Goal: Check status: Check status

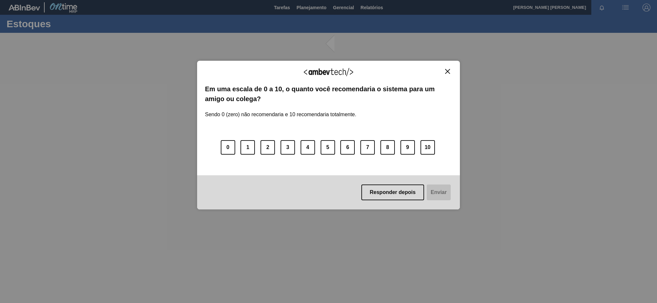
click at [445, 69] on img "Close" at bounding box center [447, 71] width 5 height 5
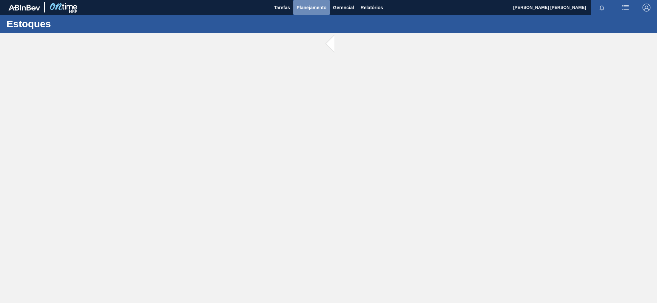
click at [308, 4] on span "Planejamento" at bounding box center [312, 8] width 30 height 8
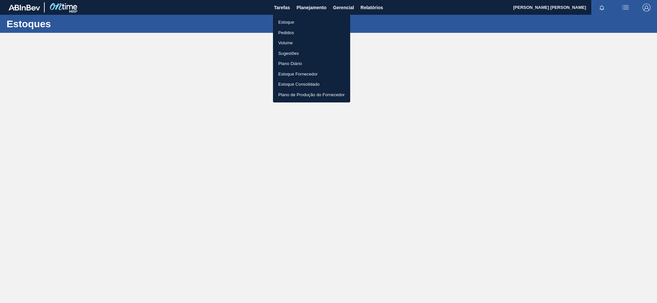
click at [290, 30] on li "Pedidos" at bounding box center [311, 33] width 77 height 11
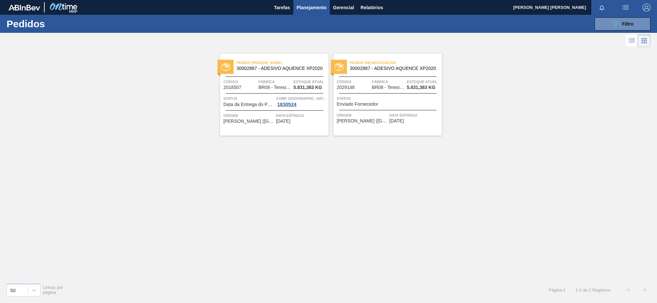
click at [313, 3] on button "Planejamento" at bounding box center [311, 7] width 36 height 15
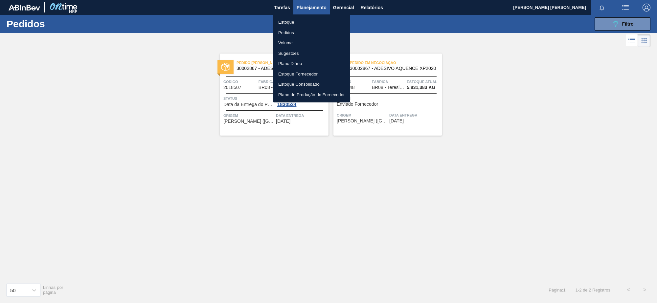
click at [290, 30] on li "Pedidos" at bounding box center [311, 33] width 77 height 11
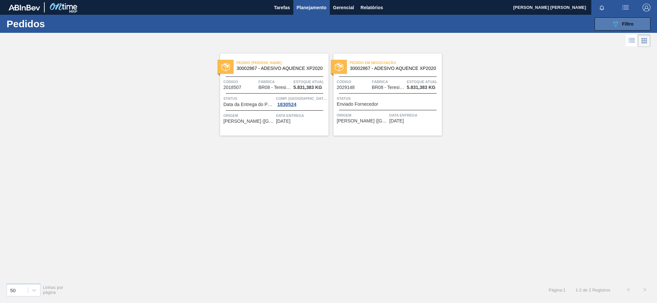
click at [605, 24] on button "089F7B8B-B2A5-4AFE-B5C0-19BA573D28AC Filtro" at bounding box center [622, 23] width 56 height 13
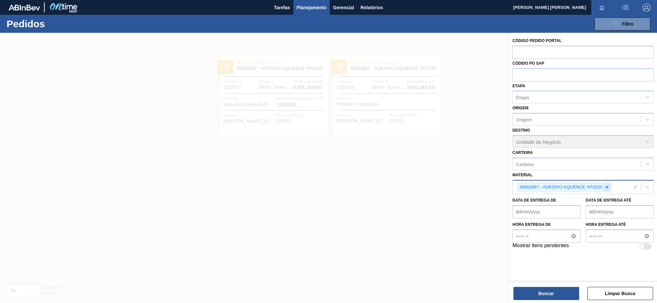
click at [607, 186] on icon at bounding box center [607, 187] width 2 height 2
paste input "30034502"
type input "30034502"
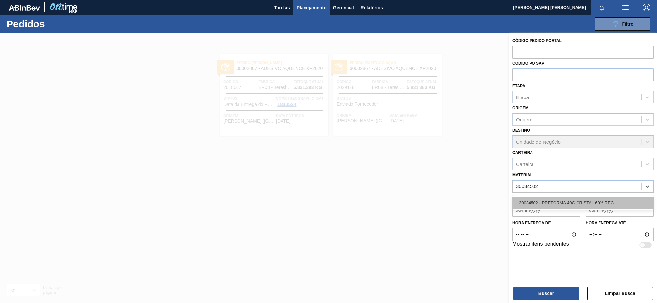
click at [559, 201] on div "30034502 - PREFORMA 40G CRISTAL 60% REC" at bounding box center [582, 203] width 141 height 12
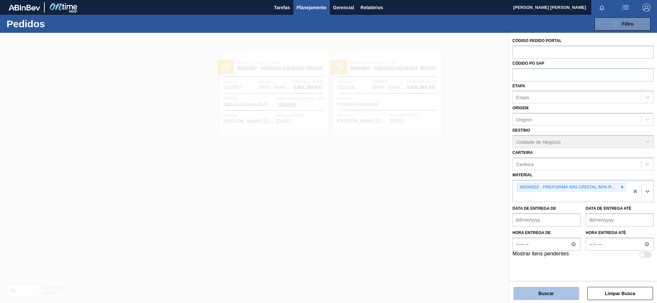
click at [550, 291] on button "Buscar" at bounding box center [546, 293] width 66 height 13
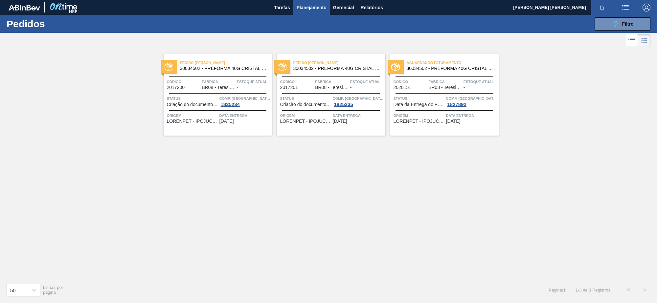
click at [227, 72] on div "Pedido [PERSON_NAME] 30034502 - PREFORMA 40G CRISTAL 60% REC" at bounding box center [218, 65] width 108 height 15
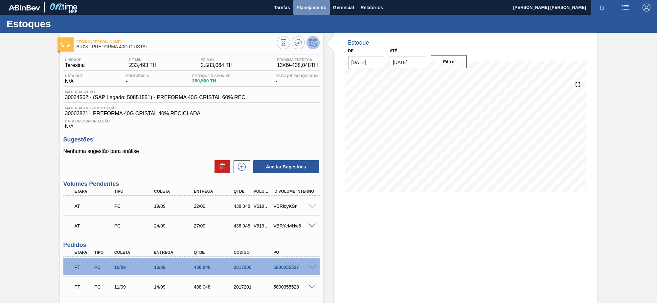
click at [308, 2] on button "Planejamento" at bounding box center [311, 7] width 36 height 15
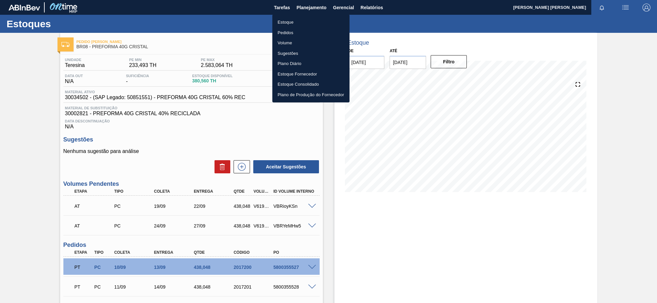
click at [221, 121] on div at bounding box center [328, 151] width 657 height 303
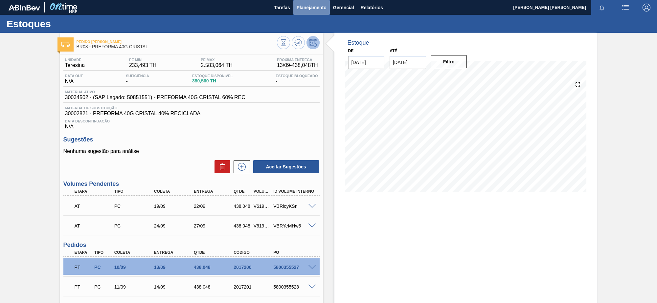
click at [313, 7] on span "Planejamento" at bounding box center [312, 8] width 30 height 8
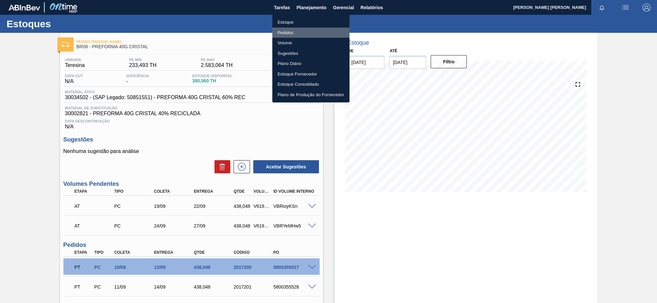
click at [286, 31] on li "Pedidos" at bounding box center [310, 33] width 77 height 11
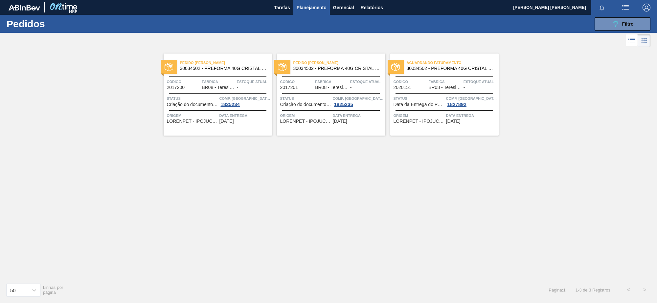
click at [302, 7] on span "Planejamento" at bounding box center [312, 8] width 30 height 8
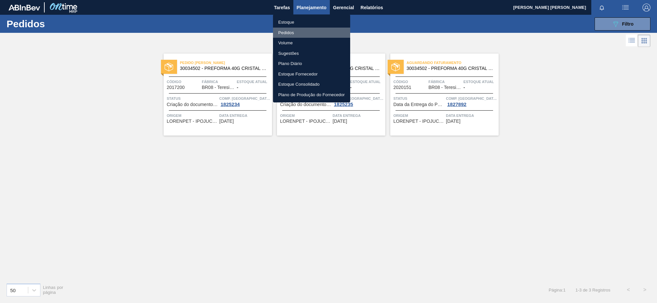
click at [291, 31] on li "Pedidos" at bounding box center [311, 33] width 77 height 11
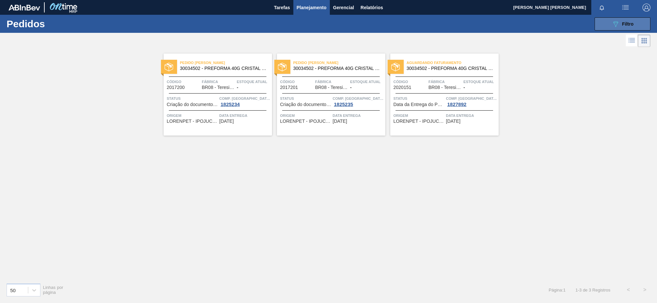
click at [597, 26] on button "089F7B8B-B2A5-4AFE-B5C0-19BA573D28AC Filtro" at bounding box center [622, 23] width 56 height 13
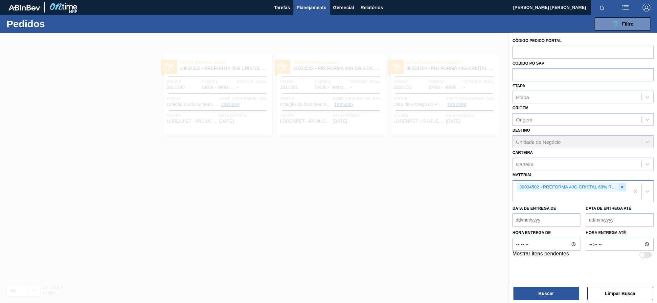
click at [621, 185] on icon at bounding box center [622, 187] width 5 height 5
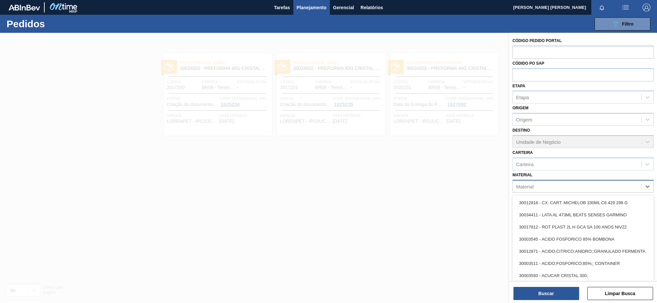
click at [551, 191] on div "Material" at bounding box center [582, 186] width 141 height 13
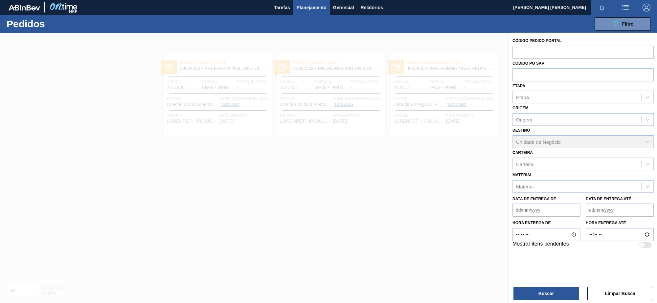
click at [528, 177] on div "Material Material" at bounding box center [582, 181] width 141 height 22
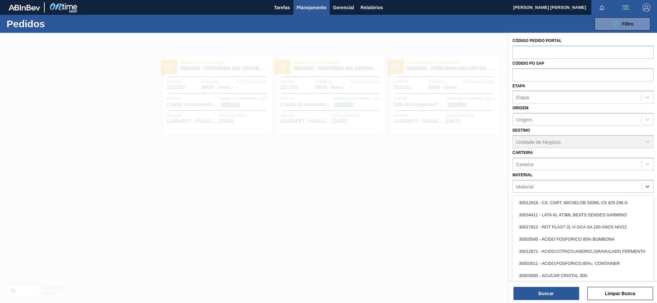
click at [527, 185] on div "Material" at bounding box center [524, 187] width 17 height 6
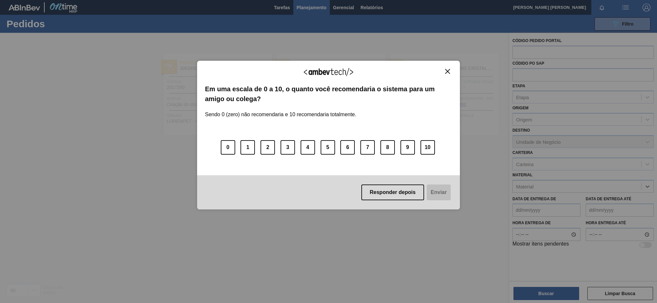
click at [447, 69] on img "Close" at bounding box center [447, 71] width 5 height 5
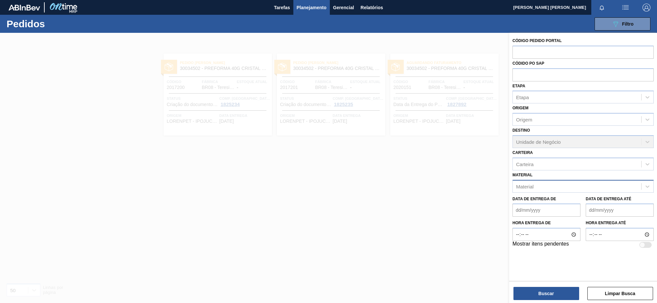
click at [542, 182] on div "Material" at bounding box center [577, 187] width 128 height 10
click at [541, 186] on div "Material" at bounding box center [577, 187] width 128 height 10
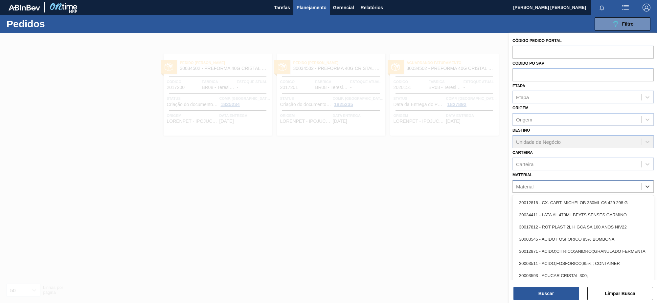
paste input "30002806"
type input "30002806"
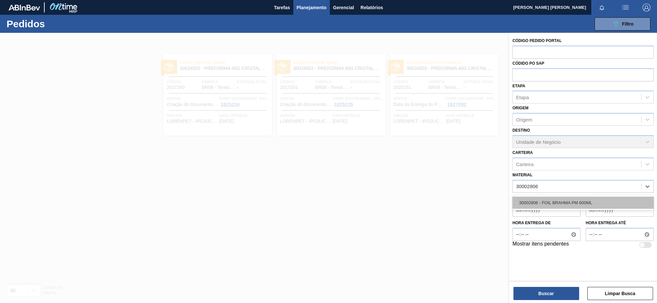
click at [567, 201] on div "30002806 - FOIL BRAHMA PM 600ML" at bounding box center [582, 203] width 141 height 12
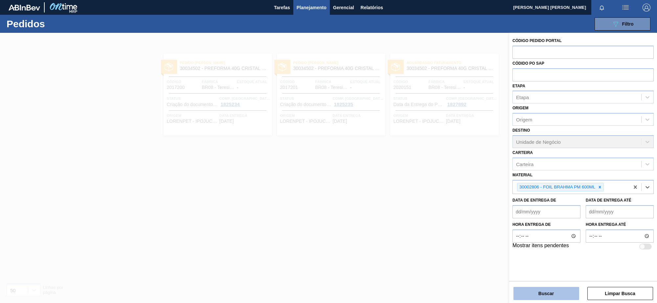
click at [536, 299] on button "Buscar" at bounding box center [546, 293] width 66 height 13
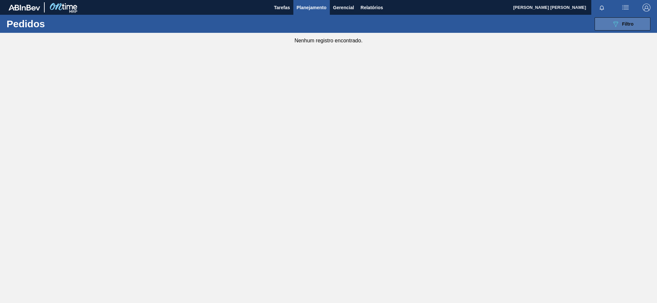
click at [603, 26] on button "089F7B8B-B2A5-4AFE-B5C0-19BA573D28AC Filtro" at bounding box center [622, 23] width 56 height 13
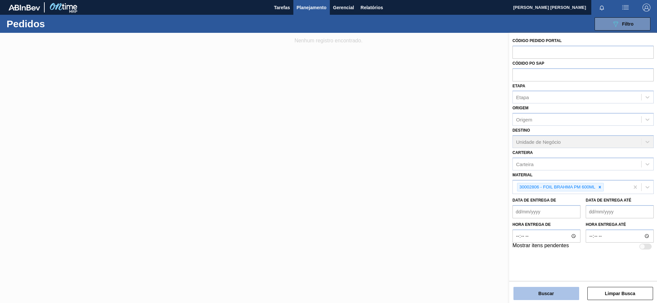
click at [546, 291] on button "Buscar" at bounding box center [546, 293] width 66 height 13
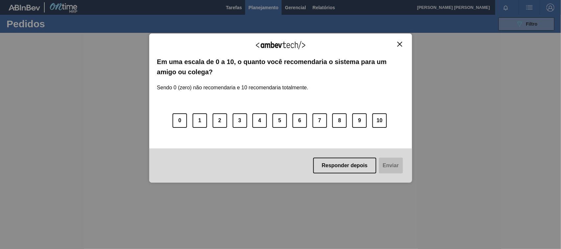
click at [399, 42] on img "Close" at bounding box center [399, 44] width 5 height 5
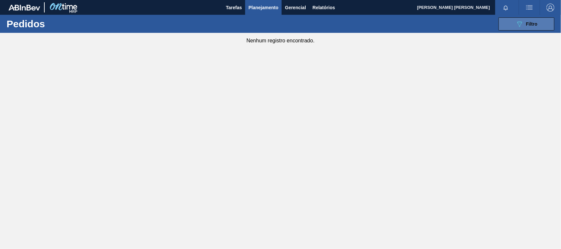
click at [536, 23] on span "Filtro" at bounding box center [531, 23] width 11 height 5
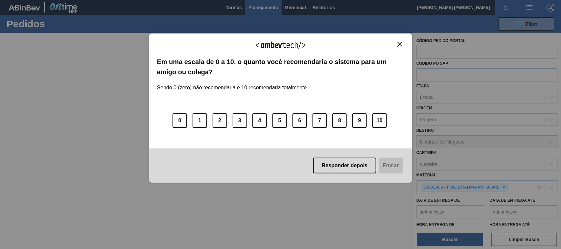
click at [398, 41] on button "Close" at bounding box center [399, 44] width 9 height 6
click at [399, 40] on div "Agradecemos seu feedback! Em uma escala de 0 a 10, o quanto você recomendaria o…" at bounding box center [280, 107] width 263 height 149
click at [398, 43] on img "Close" at bounding box center [399, 44] width 5 height 5
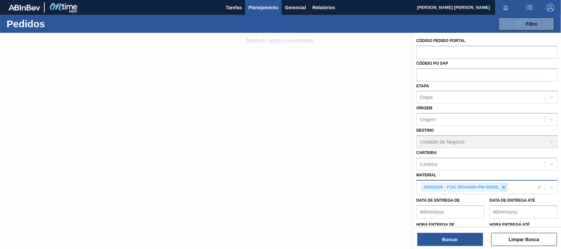
click at [503, 187] on icon at bounding box center [503, 187] width 2 height 2
click at [207, 124] on div at bounding box center [280, 157] width 561 height 249
